Goal: Obtain resource: Obtain resource

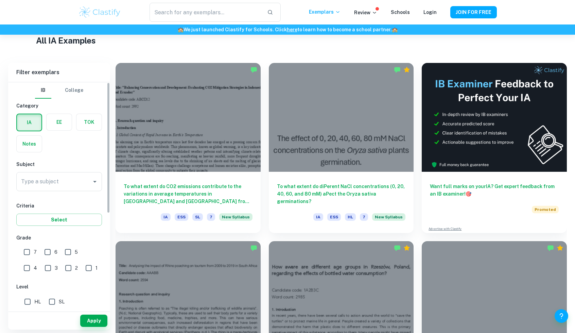
click at [54, 181] on input "Type a subject" at bounding box center [53, 181] width 69 height 13
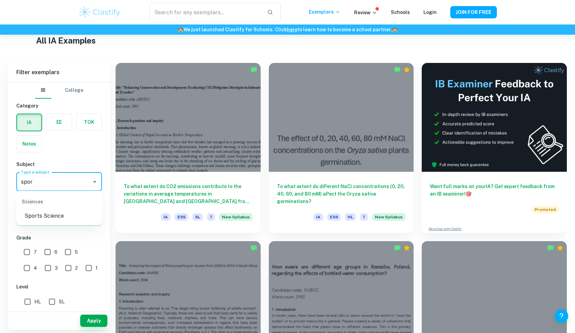
click at [41, 209] on div "Sciences" at bounding box center [59, 201] width 86 height 16
click at [41, 210] on li "Sports Science" at bounding box center [59, 216] width 86 height 12
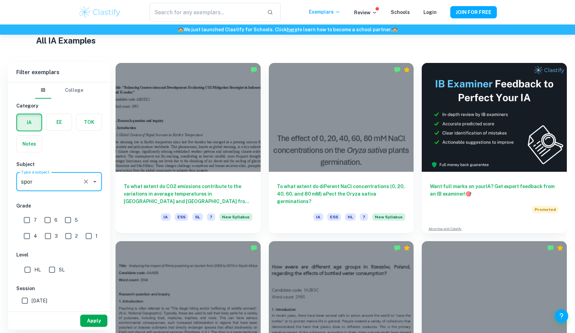
type input "Sports Science"
click at [84, 317] on button "Apply" at bounding box center [93, 320] width 27 height 12
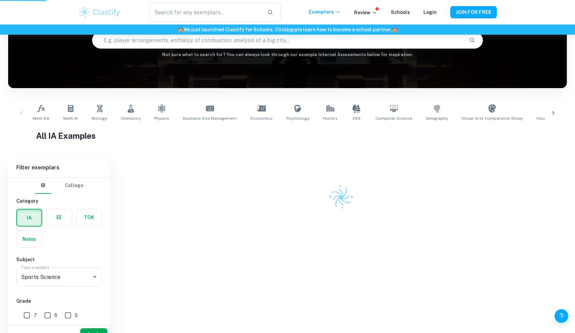
scroll to position [35, 0]
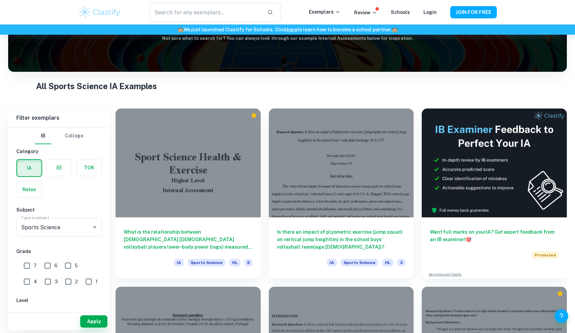
scroll to position [88, 0]
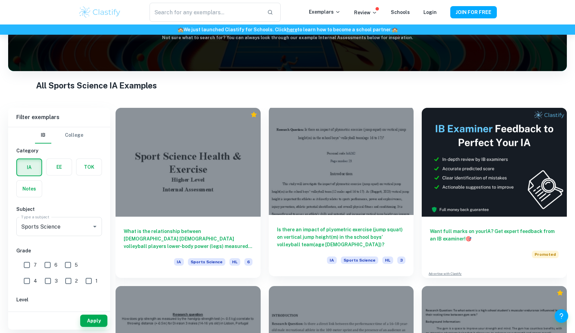
click at [308, 218] on div "Is there an impact of plyometric exercise (jump squat) on vertical jump height(…" at bounding box center [341, 245] width 145 height 61
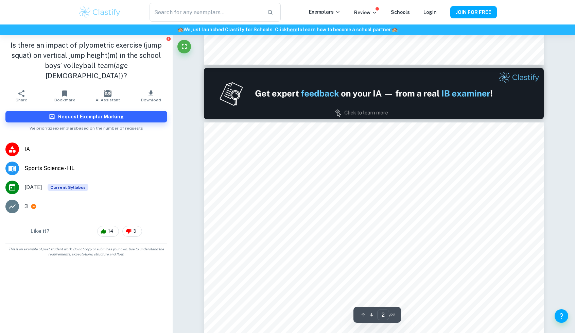
scroll to position [419, 0]
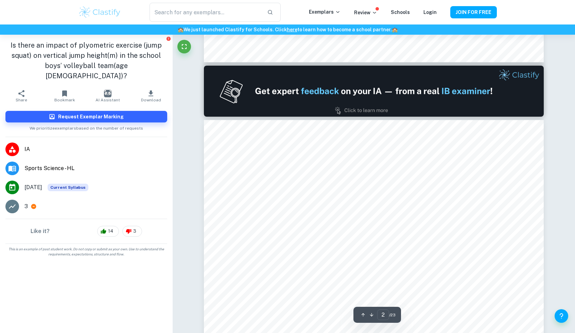
type input "1"
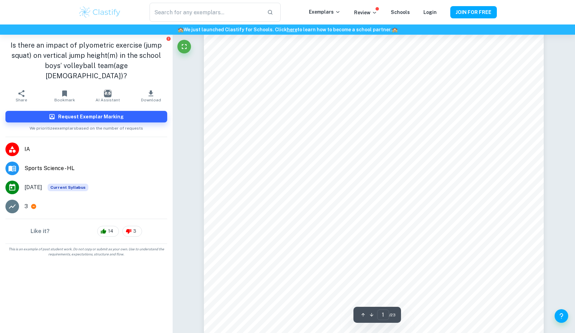
scroll to position [102, 0]
